Goal: Navigation & Orientation: Understand site structure

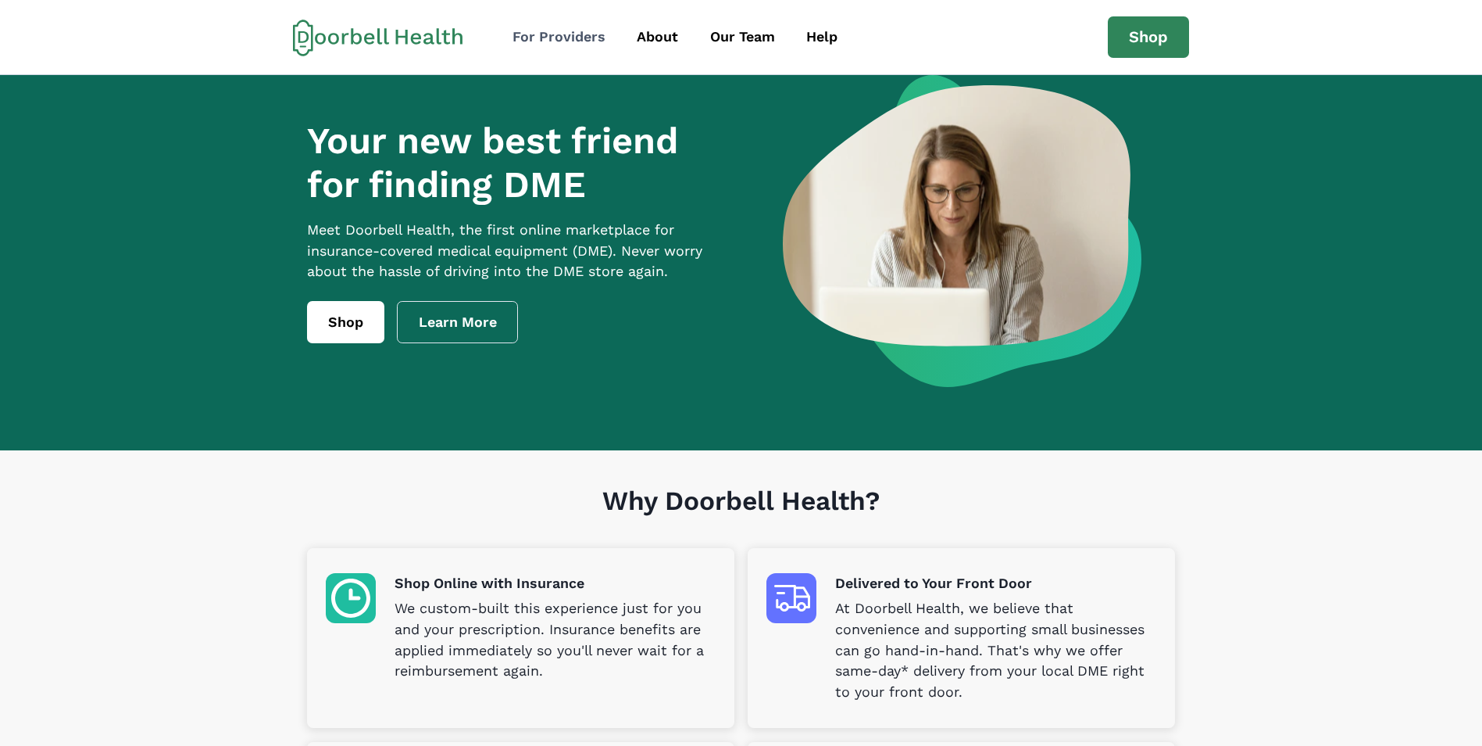
click at [556, 36] on div "For Providers" at bounding box center [559, 37] width 93 height 21
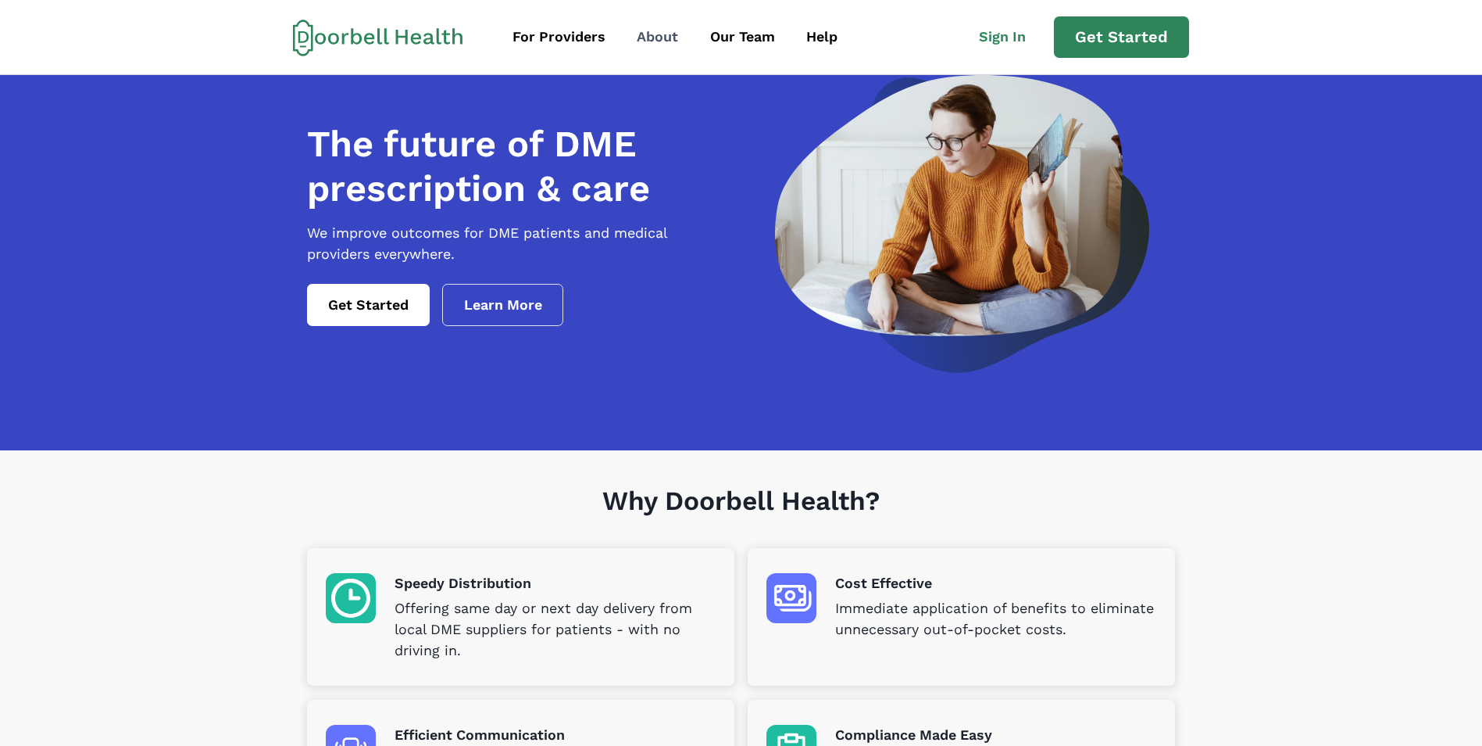
click at [629, 29] on link "About" at bounding box center [658, 37] width 70 height 35
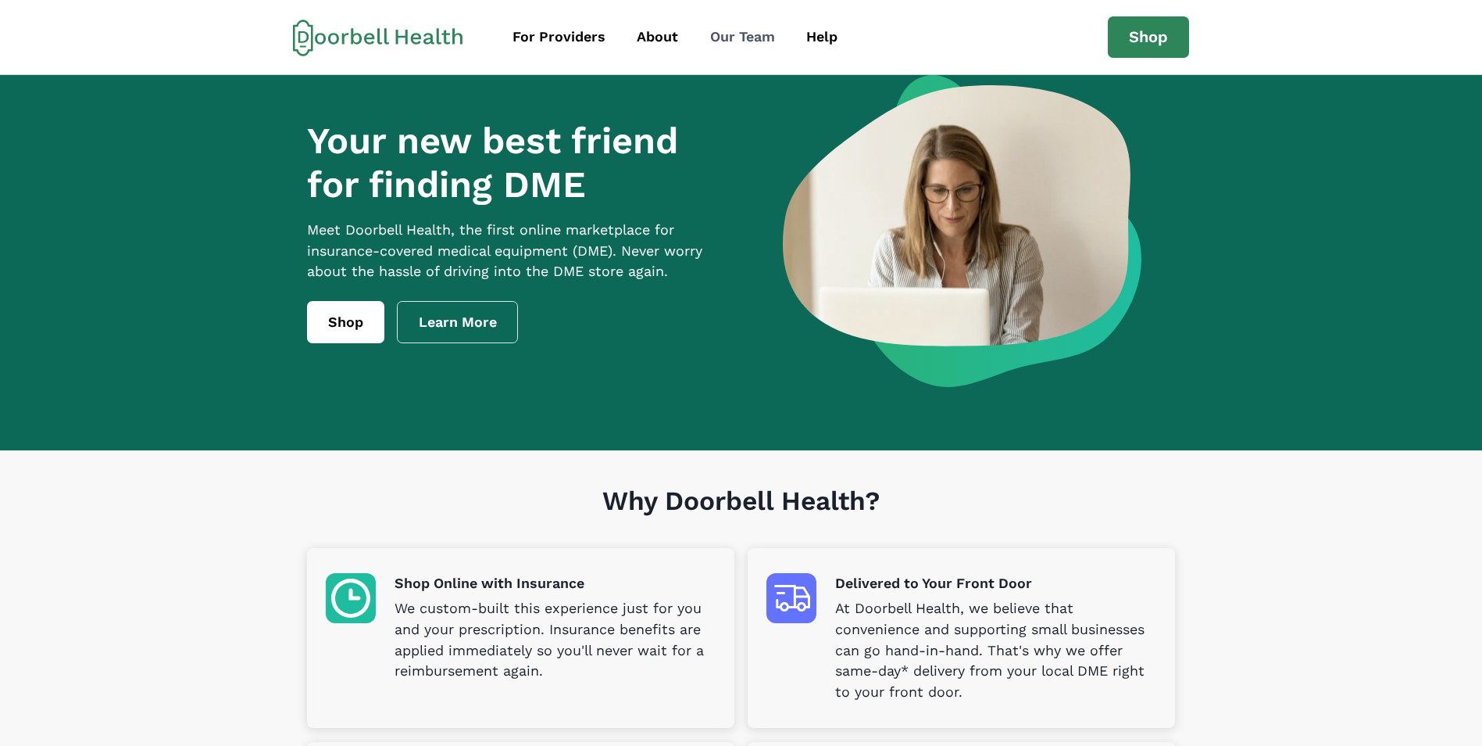
click at [763, 34] on div "Our Team" at bounding box center [742, 37] width 65 height 21
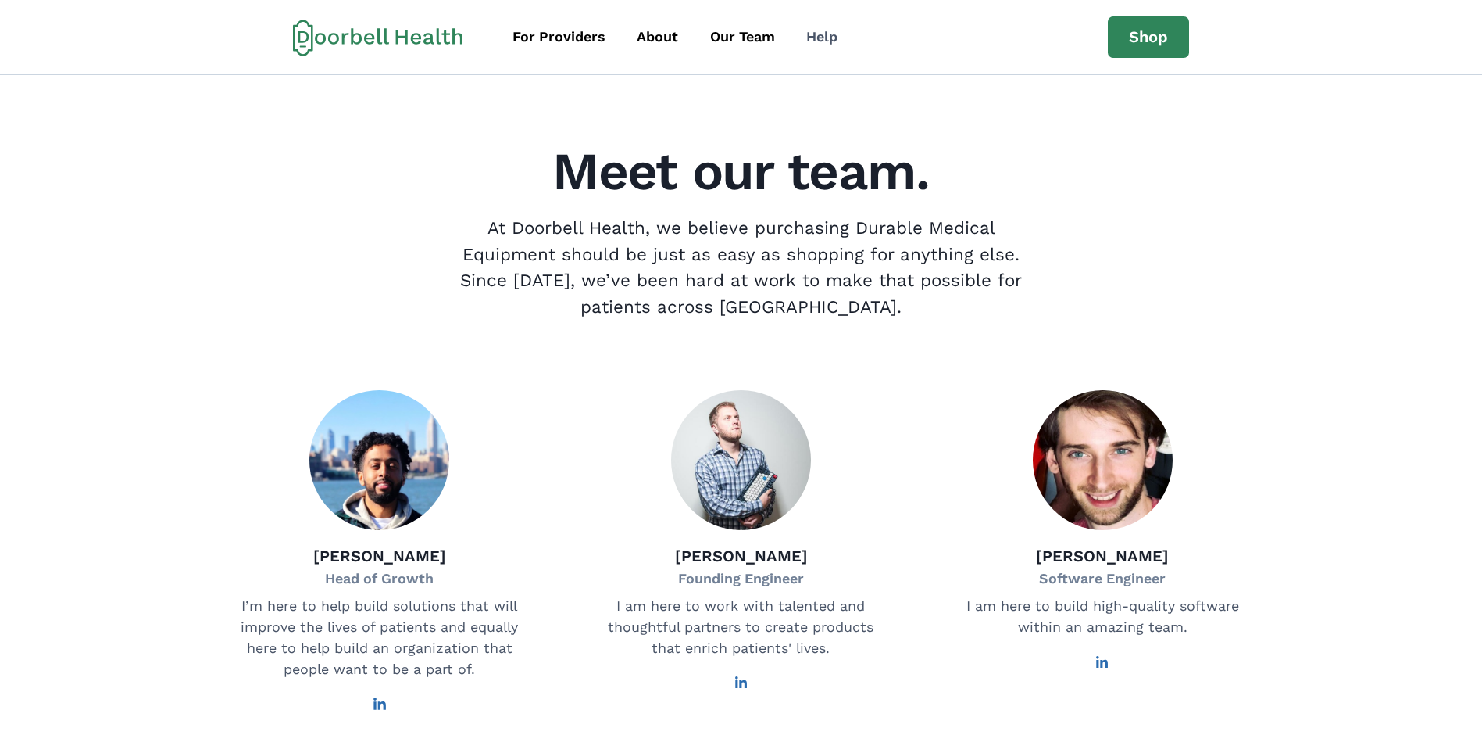
click at [818, 30] on div "Help" at bounding box center [822, 37] width 31 height 21
click at [1134, 312] on div "Meet our team. At [GEOGRAPHIC_DATA], we believe purchasing Durable Medical Equi…" at bounding box center [741, 232] width 1064 height 175
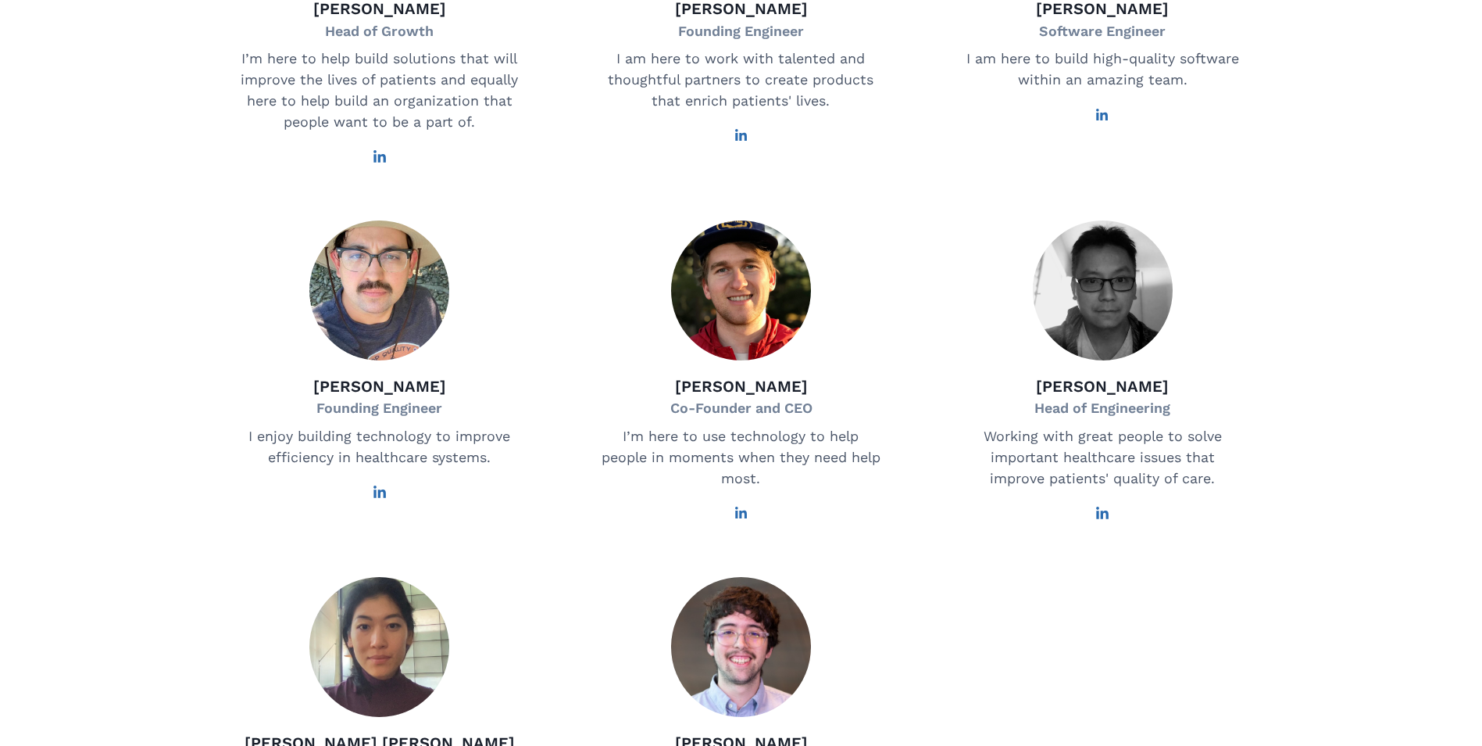
scroll to position [1005, 0]
